Goal: Task Accomplishment & Management: Use online tool/utility

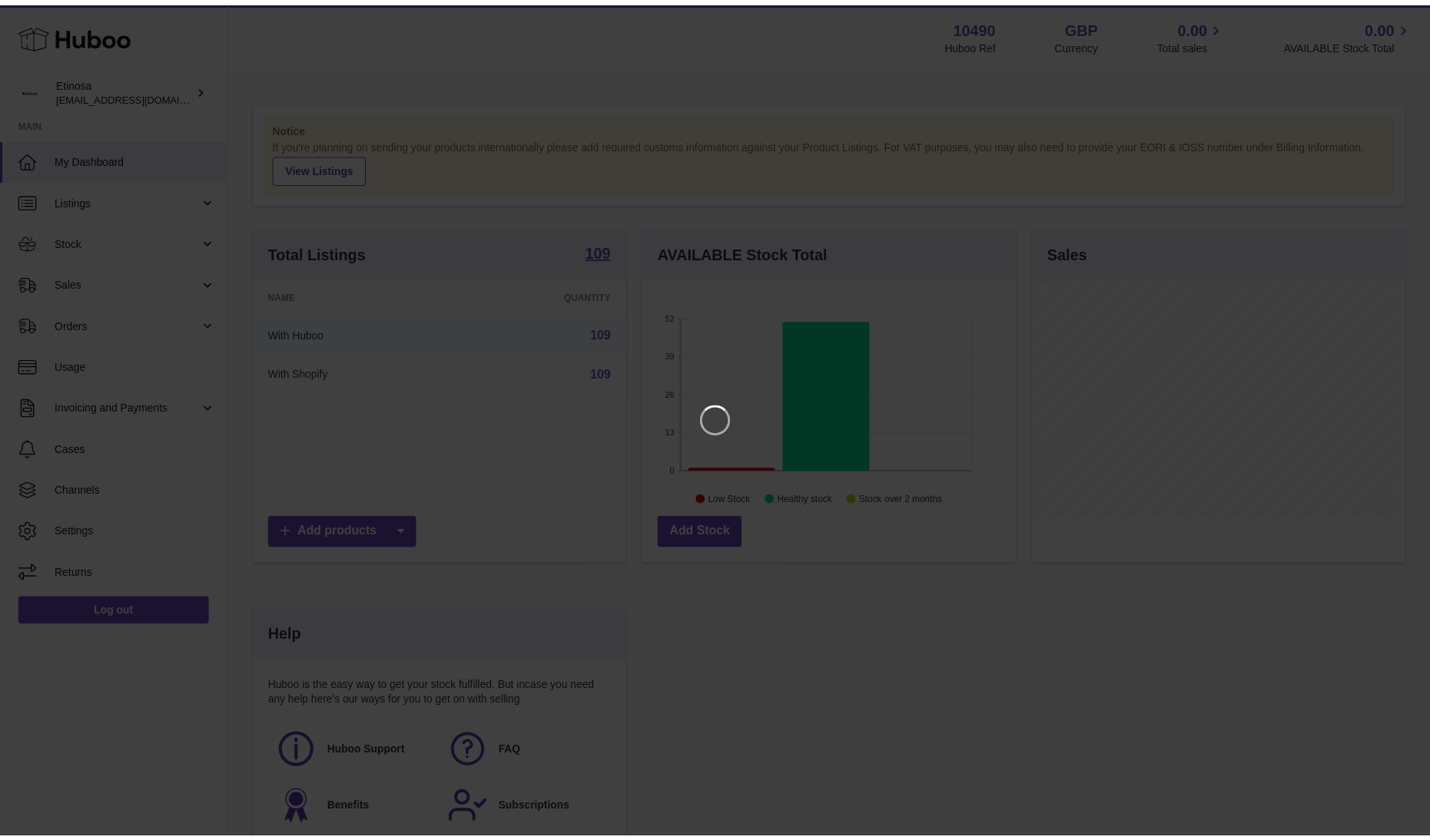
scroll to position [240, 376]
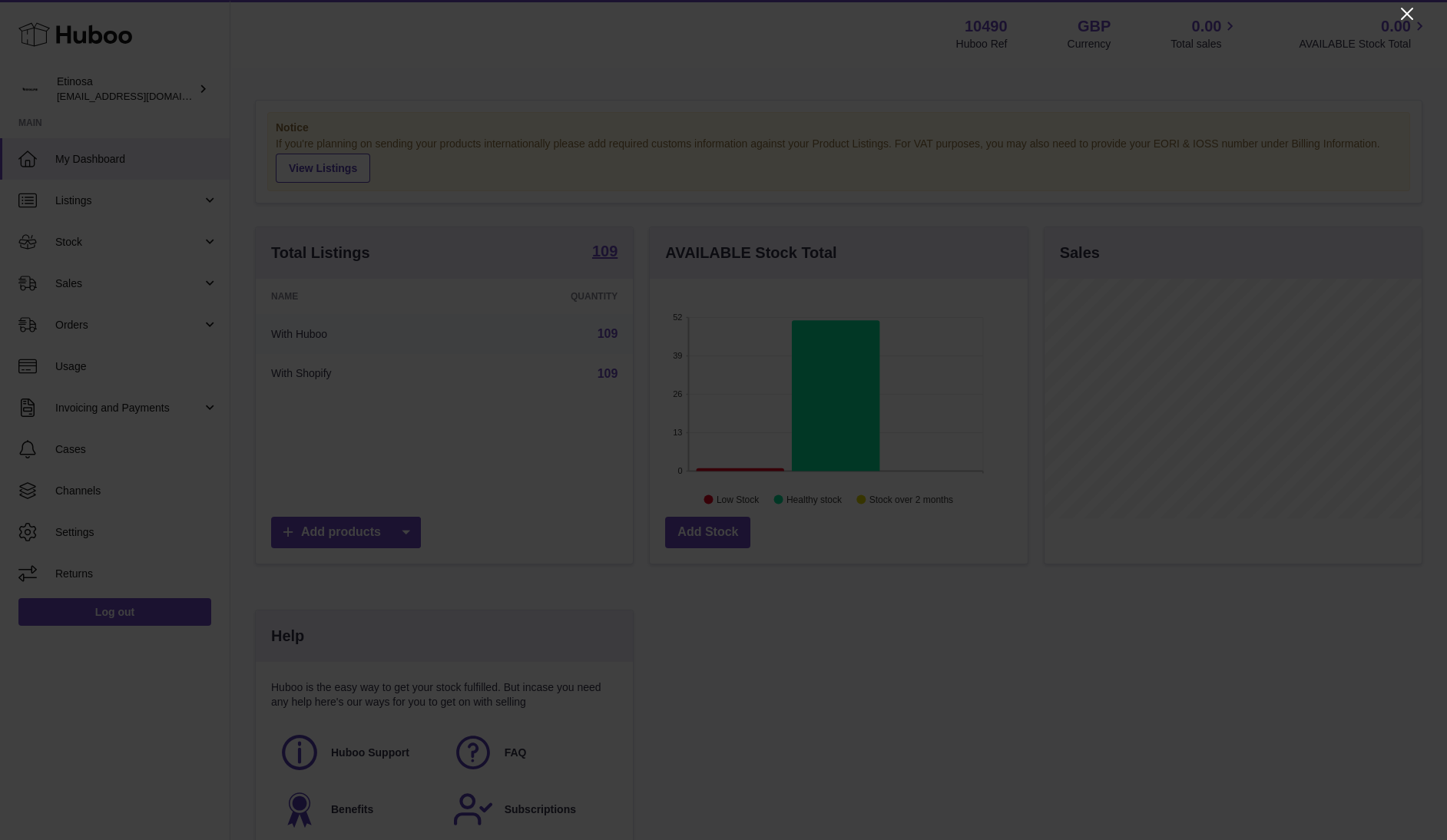
click at [1409, 5] on icon "Close" at bounding box center [1407, 13] width 18 height 18
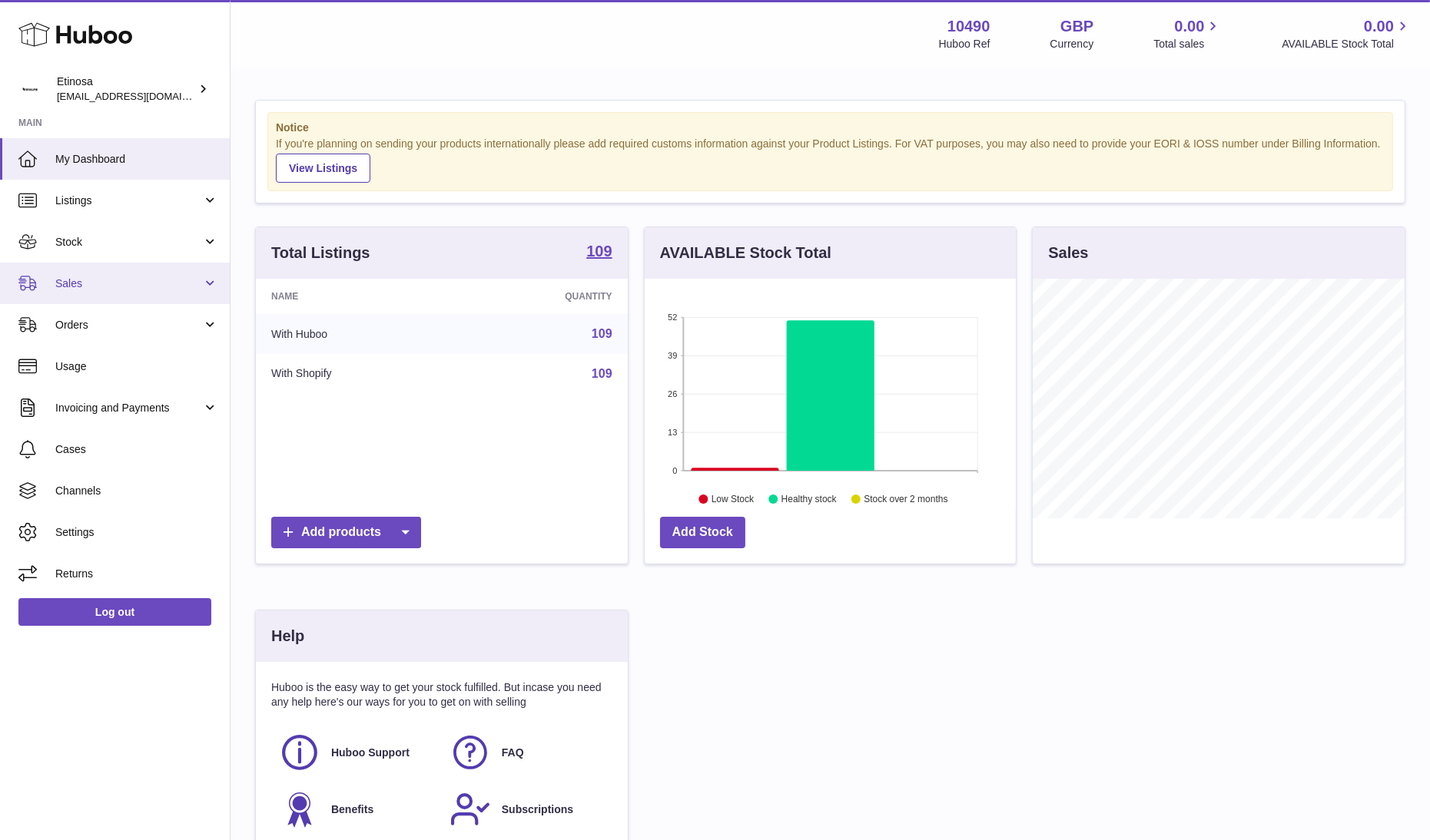
click at [108, 283] on span "Sales" at bounding box center [129, 284] width 147 height 14
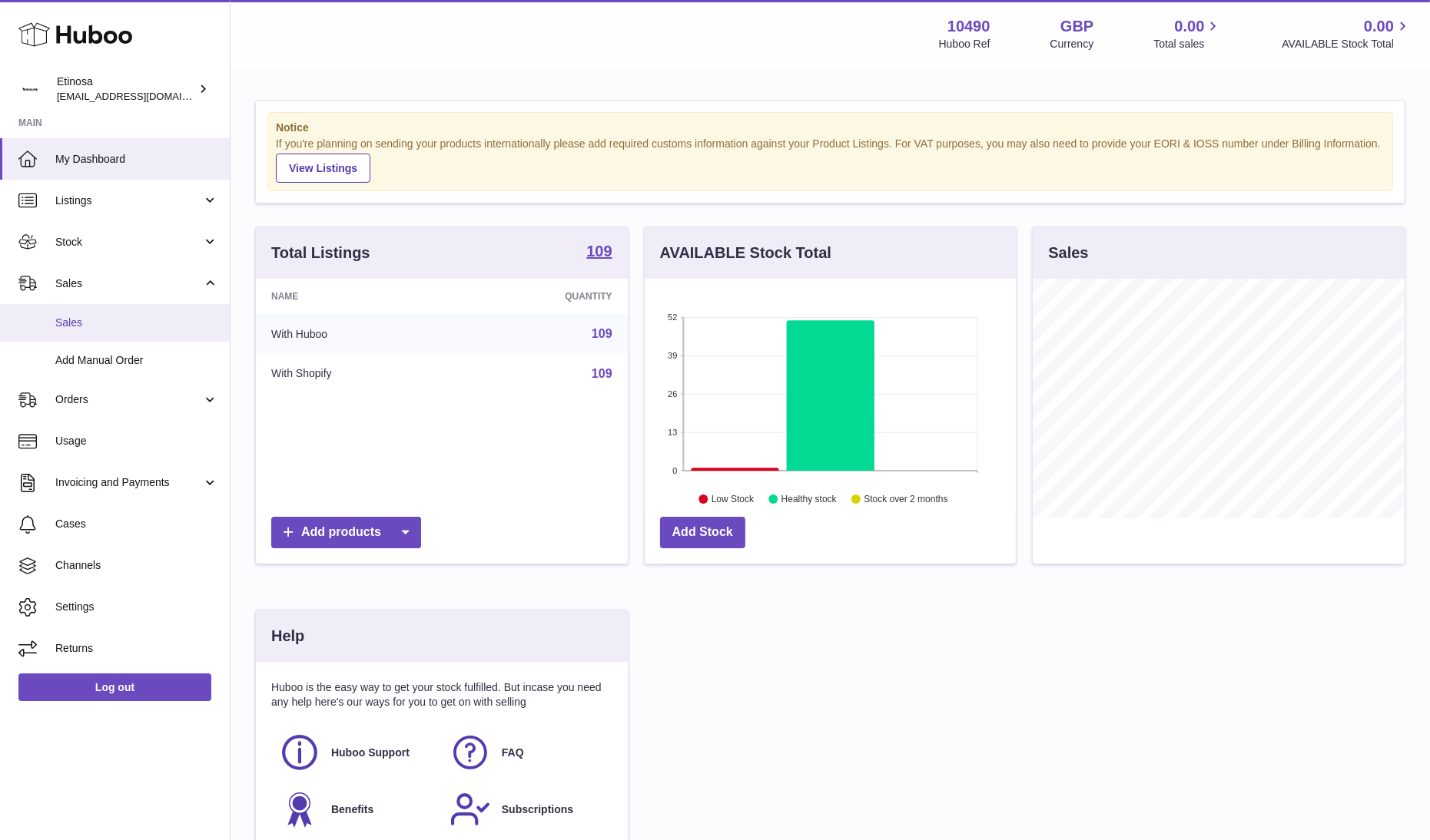
click at [85, 313] on link "Sales" at bounding box center [114, 322] width 229 height 37
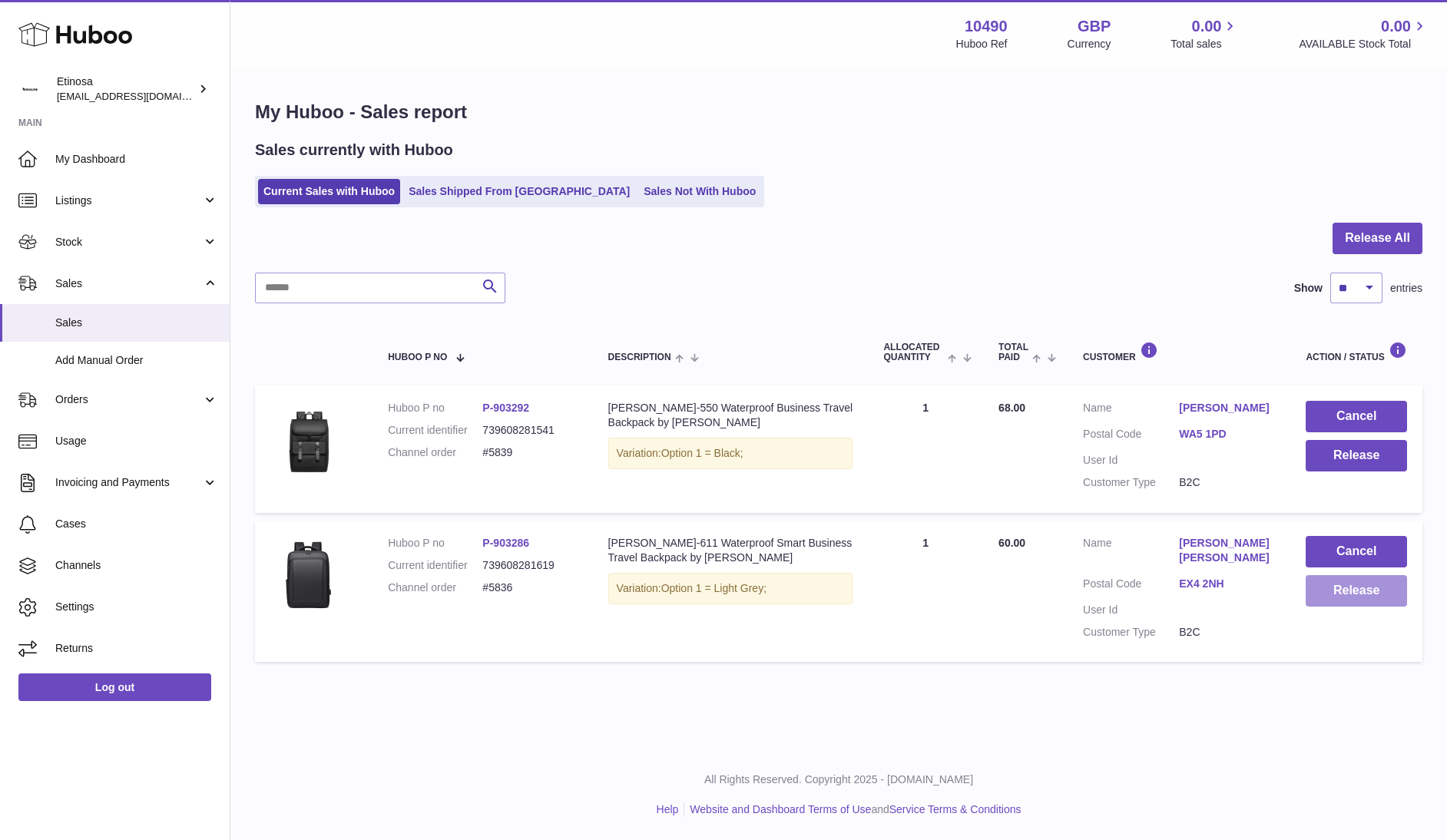
click at [1368, 600] on button "Release" at bounding box center [1357, 591] width 102 height 32
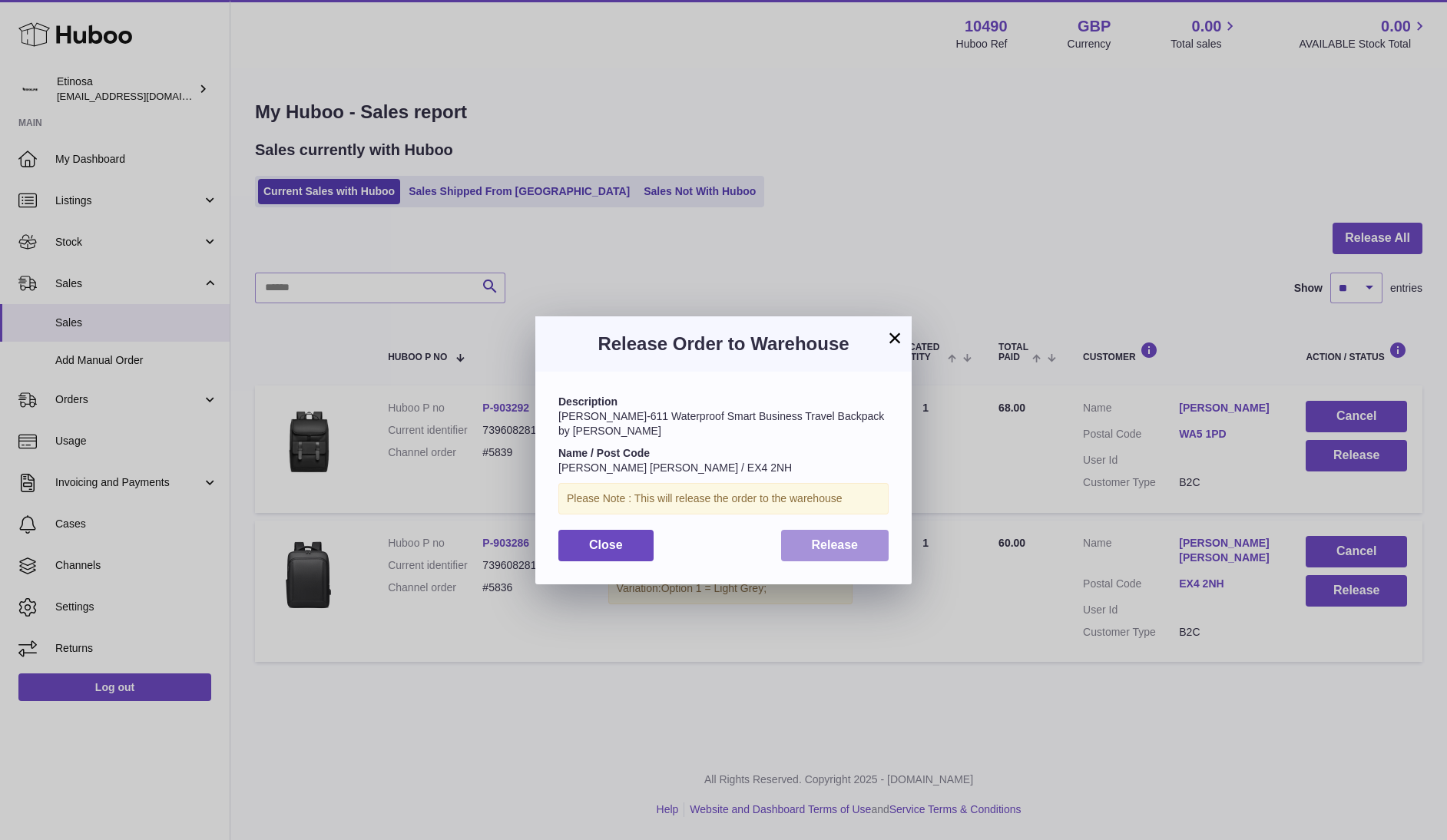
click at [845, 539] on span "Release" at bounding box center [835, 545] width 47 height 13
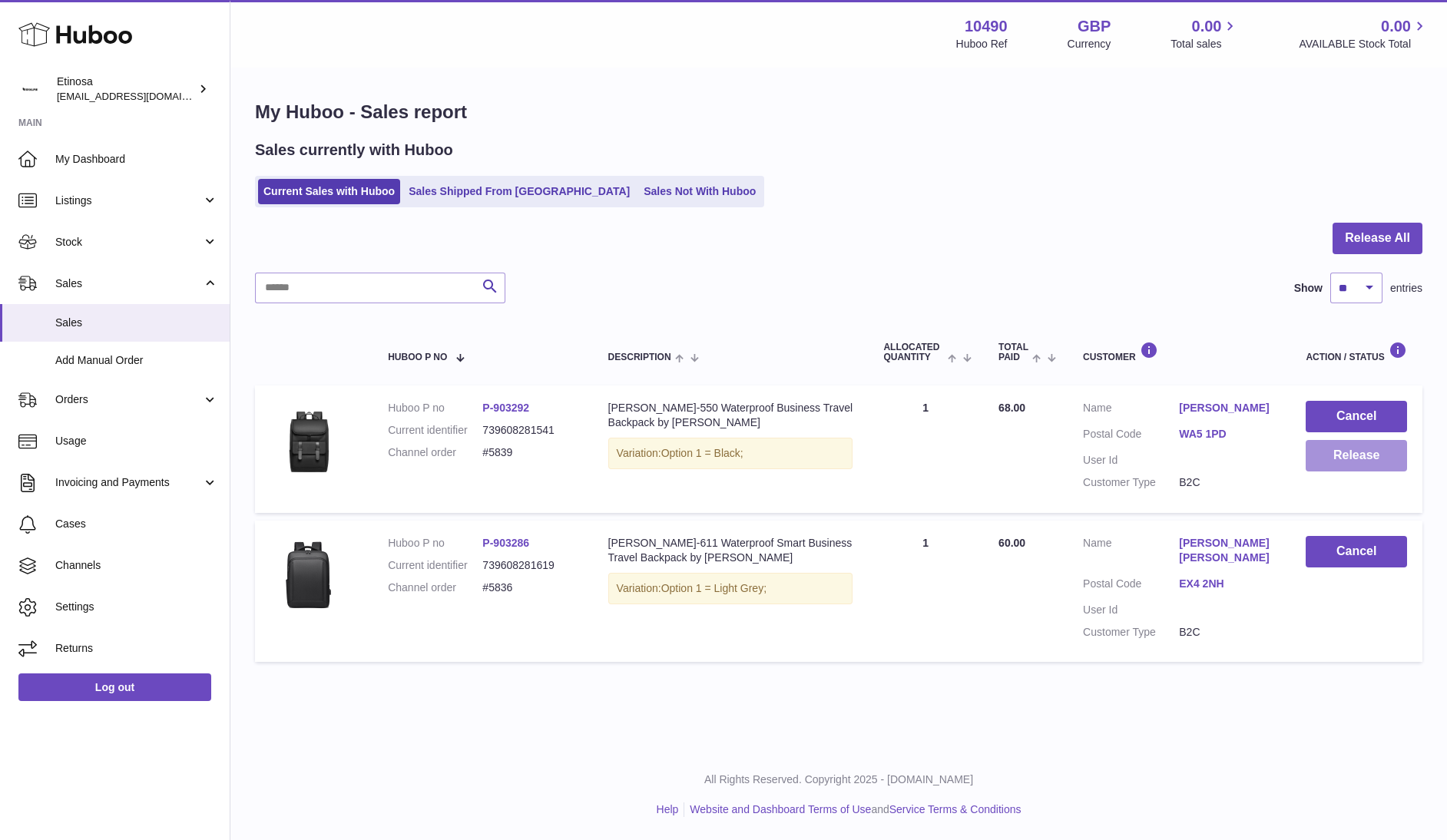
click at [1330, 455] on button "Release" at bounding box center [1357, 456] width 102 height 32
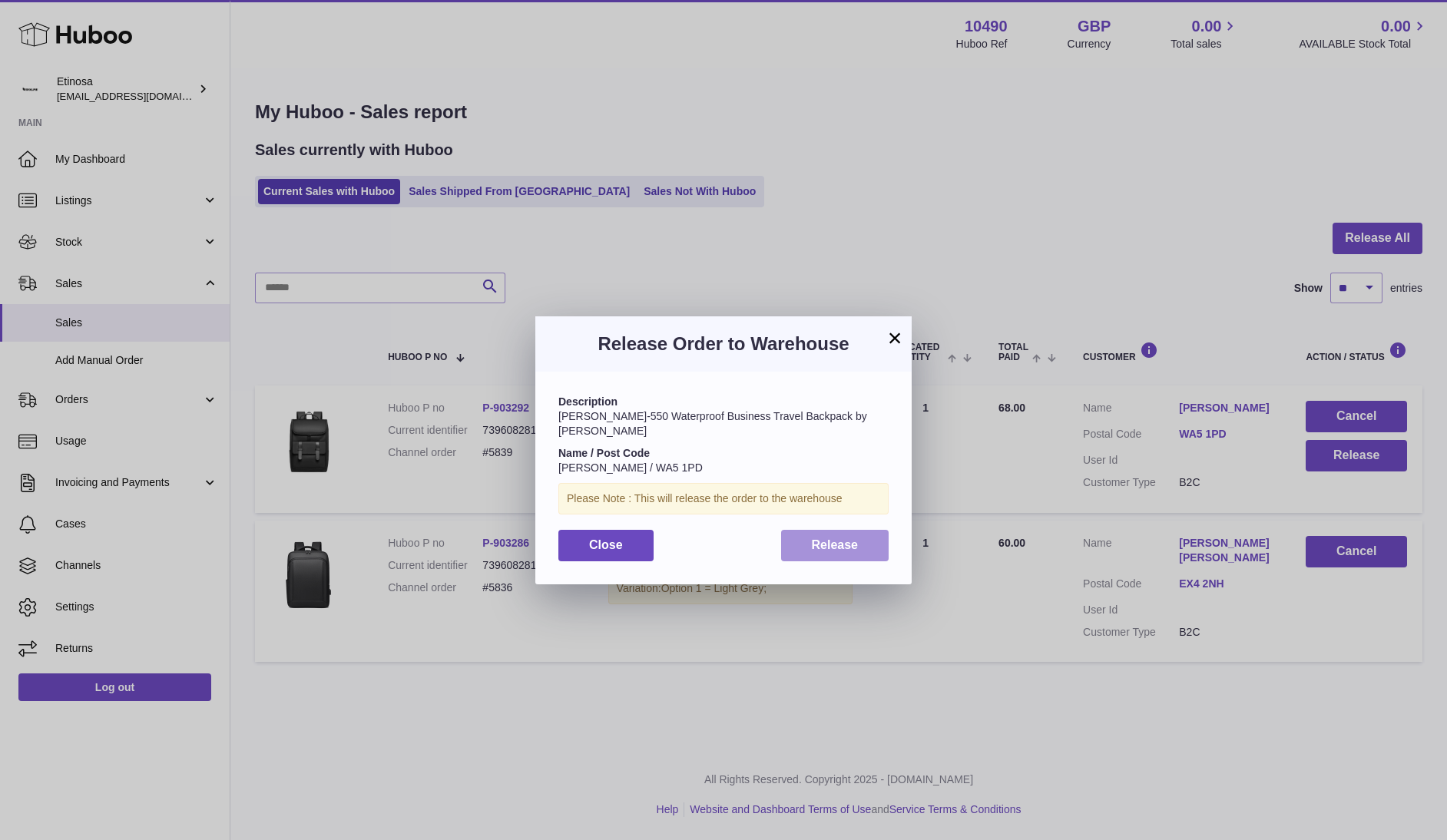
drag, startPoint x: 854, startPoint y: 531, endPoint x: 319, endPoint y: 172, distance: 644.3
click at [833, 514] on div "Description [PERSON_NAME]-550 Waterproof Business Travel Backpack by [PERSON_NA…" at bounding box center [724, 478] width 376 height 212
click at [803, 738] on div "× Release Order to Warehouse Description [PERSON_NAME]-550 Waterproof Business …" at bounding box center [724, 443] width 1447 height 840
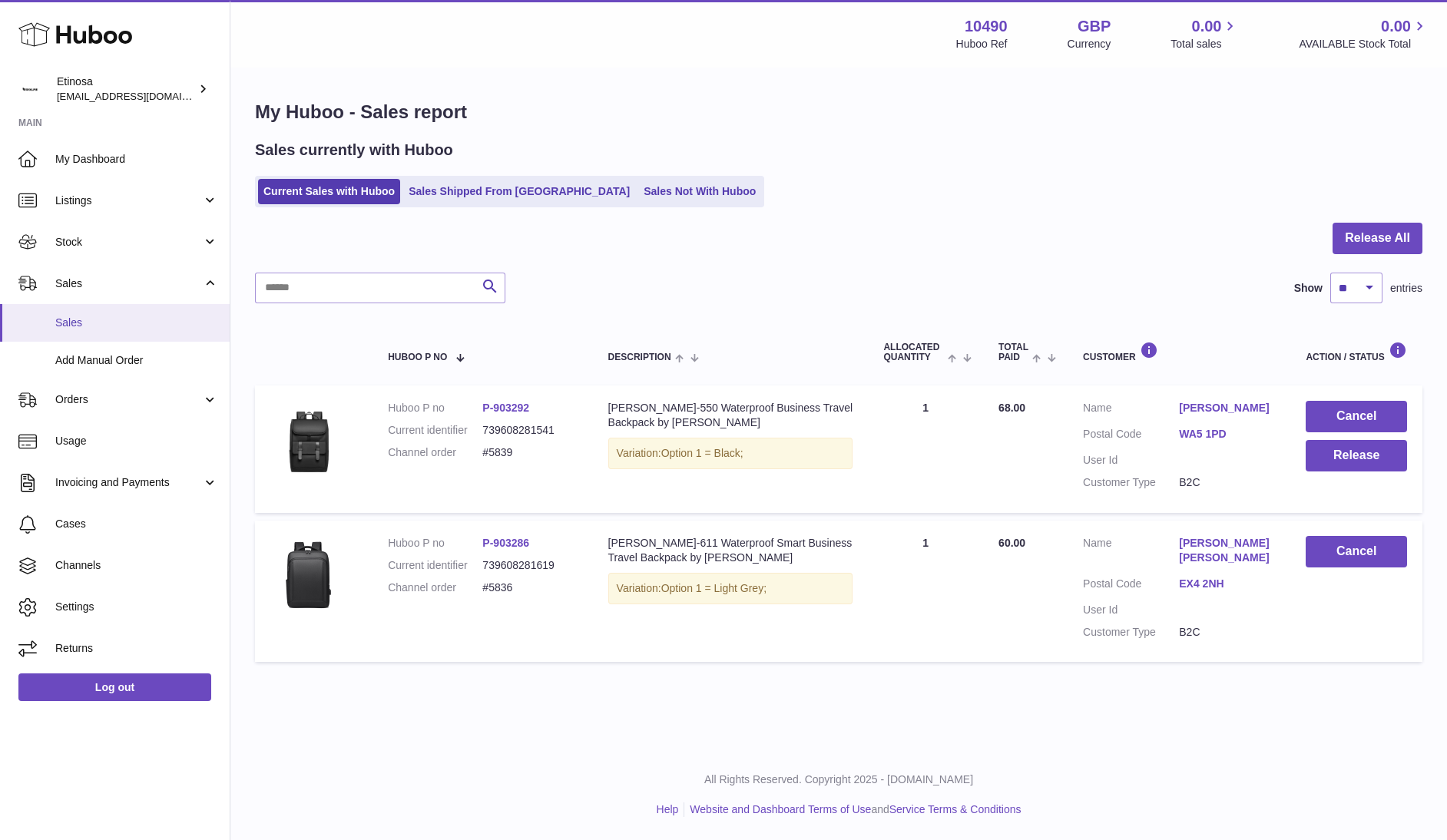
click at [96, 326] on span "Sales" at bounding box center [136, 323] width 163 height 14
click at [1381, 467] on button "Release" at bounding box center [1357, 456] width 102 height 32
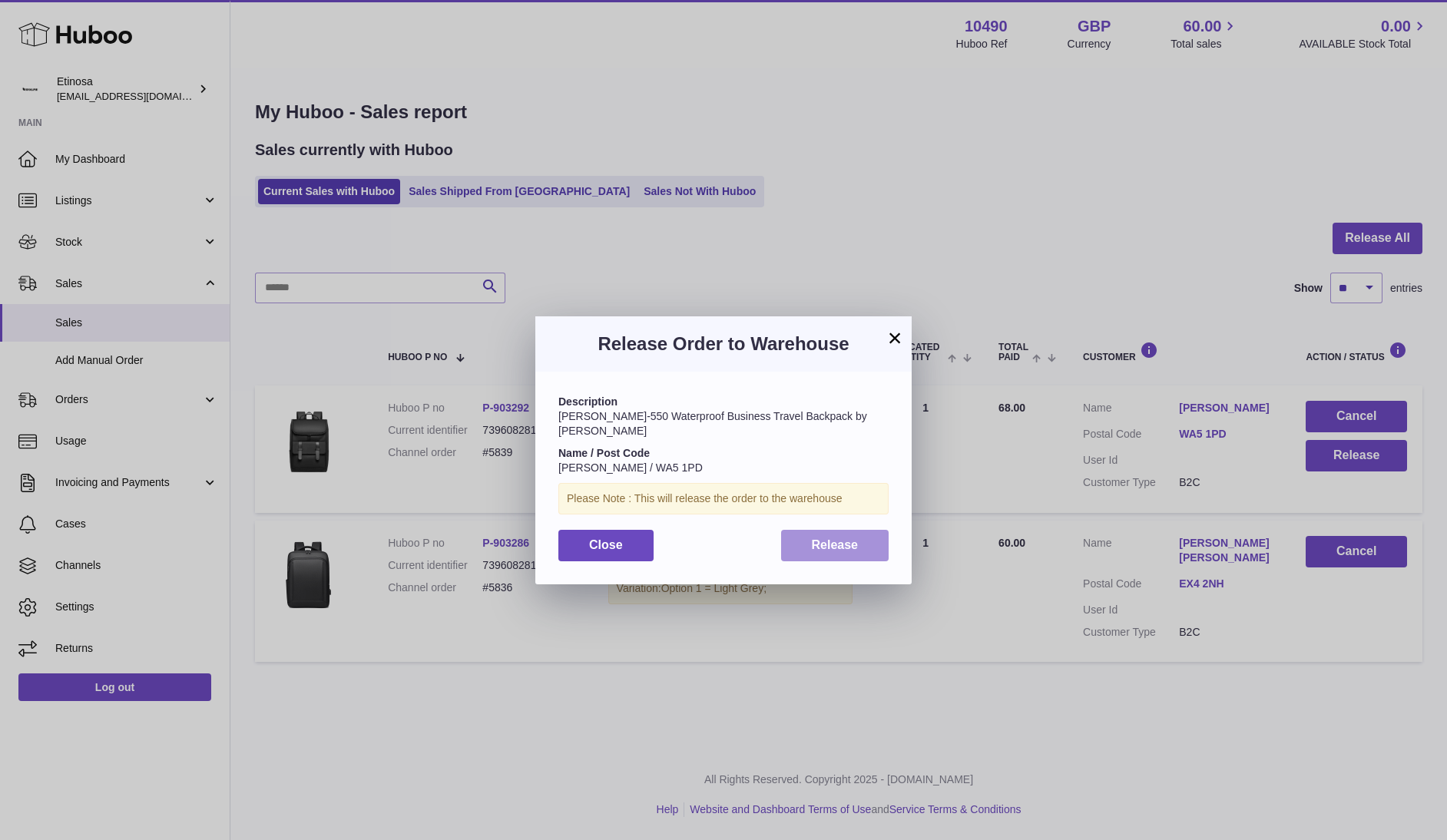
click at [838, 539] on span "Release" at bounding box center [835, 545] width 47 height 13
